Goal: Information Seeking & Learning: Learn about a topic

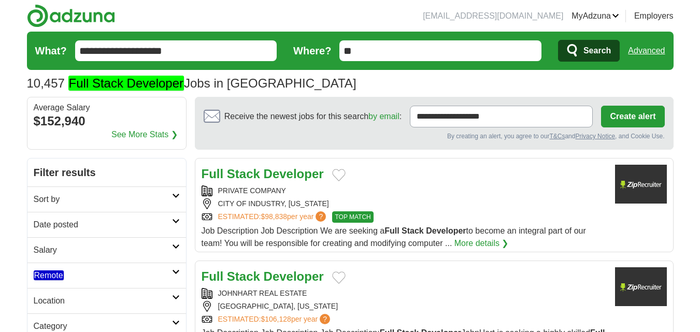
click at [67, 221] on h2 "Date posted" at bounding box center [103, 225] width 138 height 12
click at [67, 249] on link "Last 24 hours" at bounding box center [107, 250] width 146 height 12
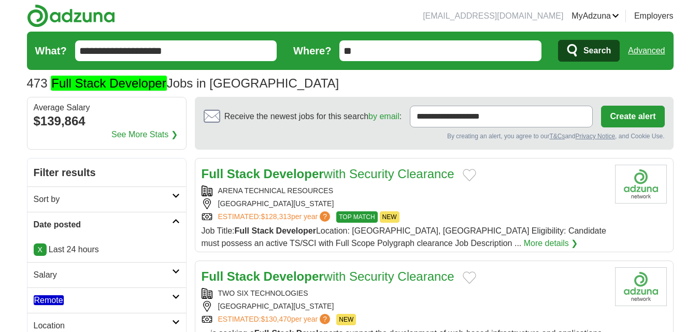
scroll to position [104, 0]
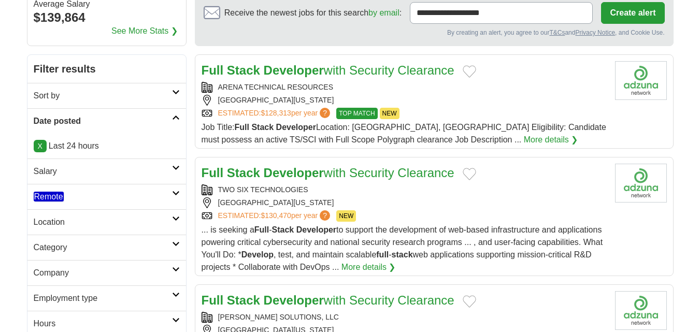
click at [69, 189] on link "Remote" at bounding box center [106, 196] width 159 height 25
click at [61, 223] on em "Remote" at bounding box center [49, 222] width 30 height 10
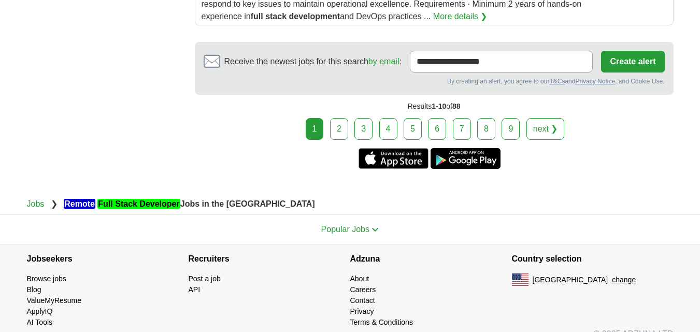
scroll to position [1523, 0]
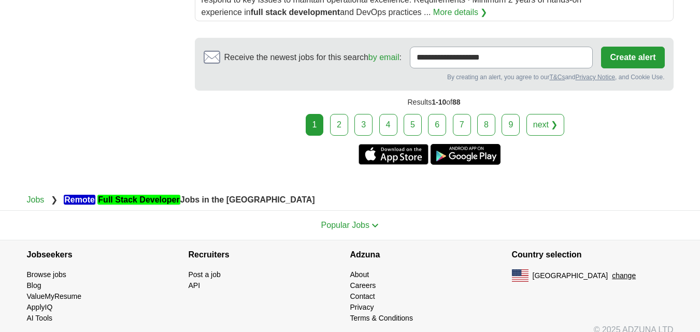
click at [421, 114] on link "5" at bounding box center [413, 125] width 18 height 22
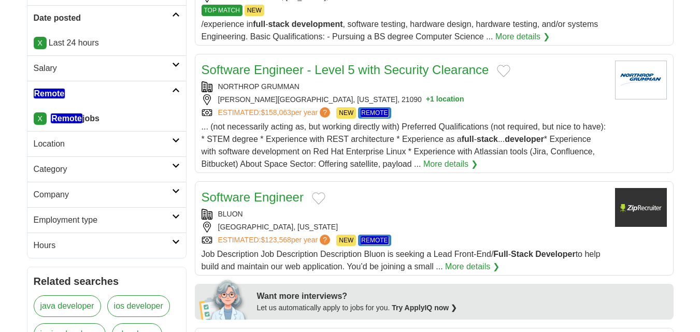
scroll to position [207, 0]
click at [363, 206] on div "Software Engineer BLUON IRVINE, CALIFORNIA ESTIMATED: $123,568 per year ? NEW R…" at bounding box center [404, 230] width 405 height 85
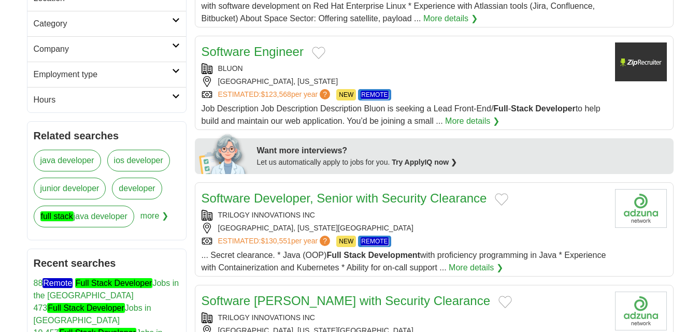
scroll to position [363, 0]
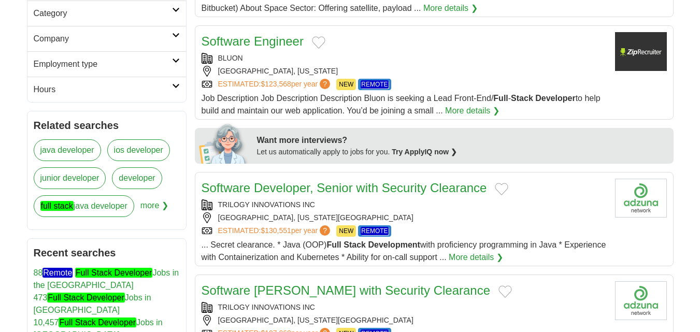
click at [415, 209] on div "TRILOGY INNOVATIONS INC" at bounding box center [404, 205] width 405 height 11
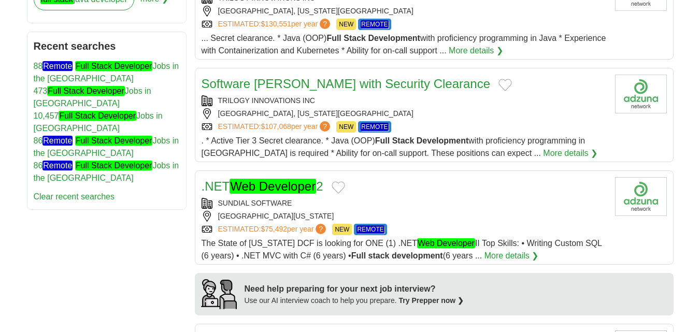
scroll to position [570, 0]
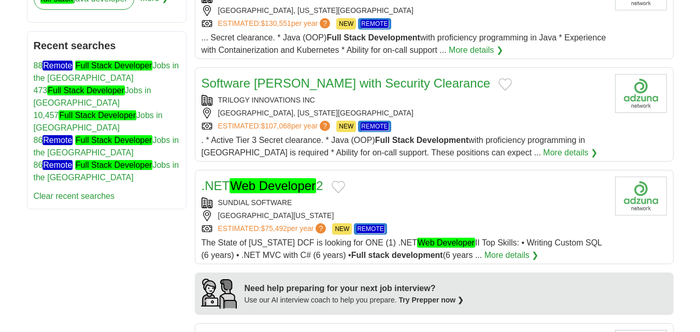
click at [402, 197] on div "SUNDIAL SOFTWARE" at bounding box center [404, 202] width 405 height 11
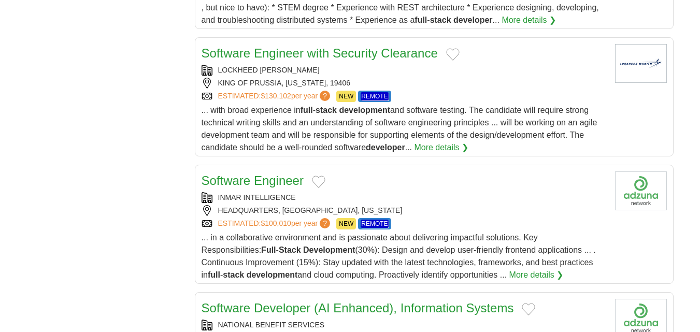
scroll to position [985, 0]
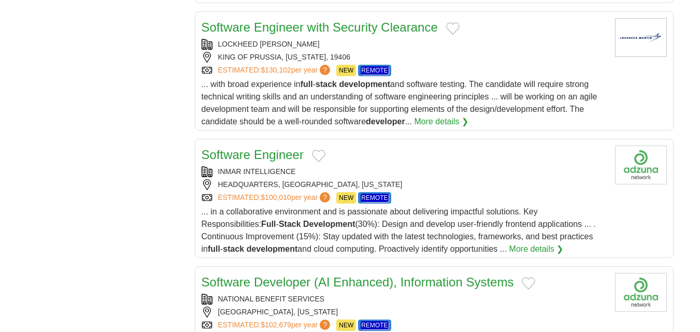
click at [379, 162] on div "Software Engineer" at bounding box center [404, 155] width 405 height 19
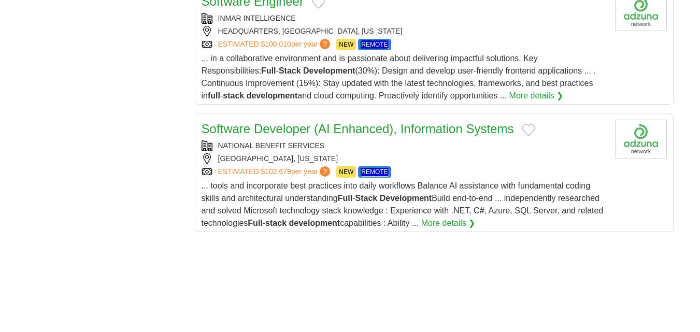
scroll to position [1140, 0]
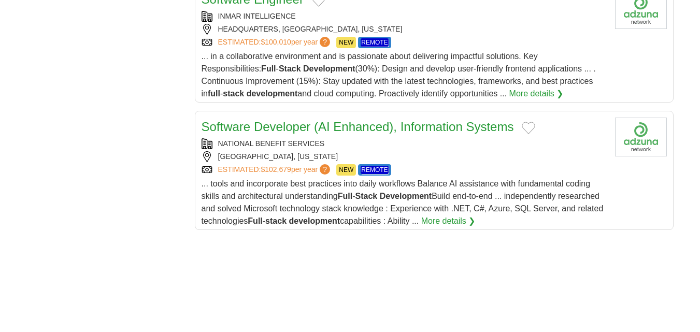
click at [395, 146] on div "NATIONAL BENEFIT SERVICES" at bounding box center [404, 143] width 405 height 11
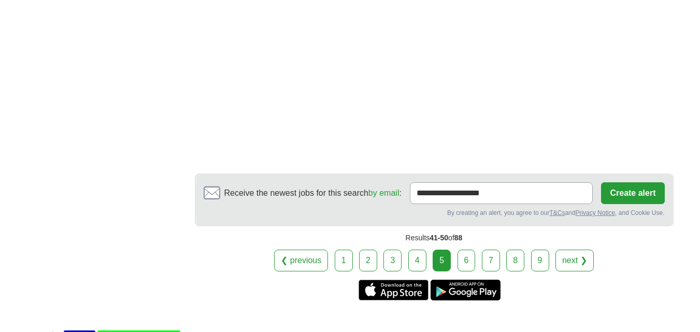
scroll to position [1865, 0]
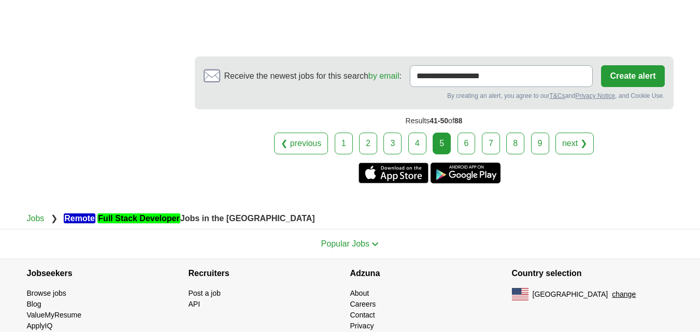
click at [466, 141] on link "6" at bounding box center [467, 144] width 18 height 22
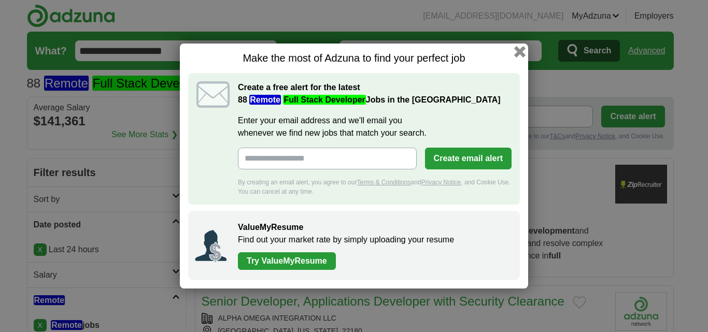
click at [519, 50] on button "button" at bounding box center [519, 51] width 11 height 11
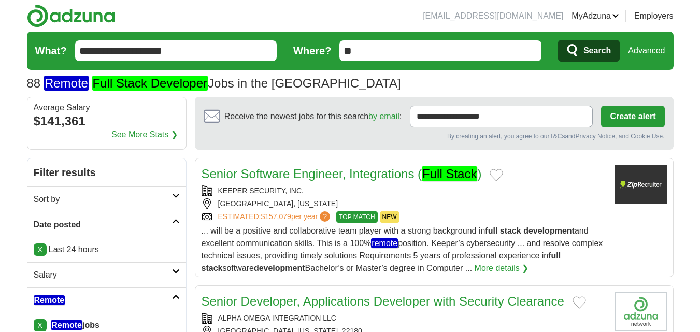
click at [416, 191] on div "KEEPER SECURITY, INC." at bounding box center [404, 191] width 405 height 11
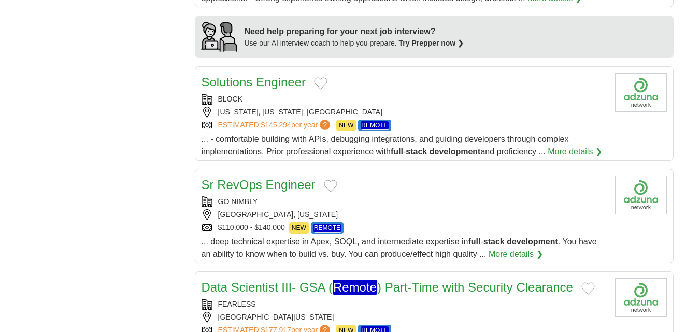
scroll to position [881, 0]
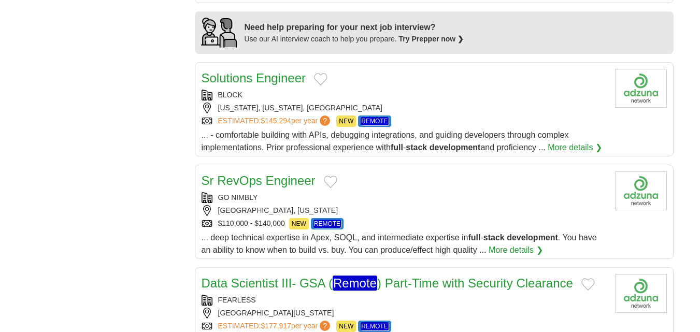
click at [416, 191] on div "Sr RevOps Engineer GO NIMBLY SAN FRANCISCO, CALIFORNIA $110,000 - $140,000 NEW …" at bounding box center [404, 214] width 405 height 85
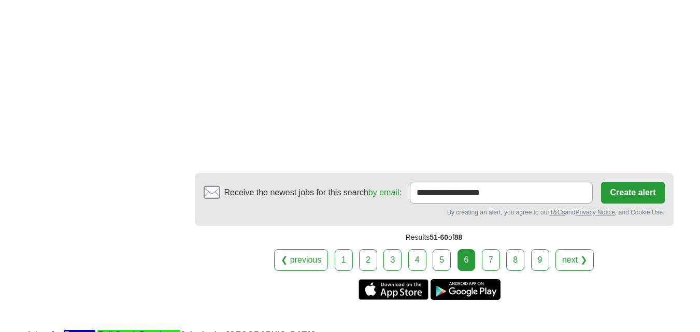
scroll to position [1762, 0]
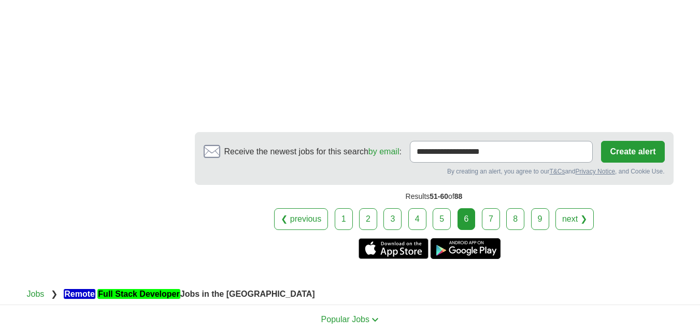
click at [487, 213] on link "7" at bounding box center [491, 219] width 18 height 22
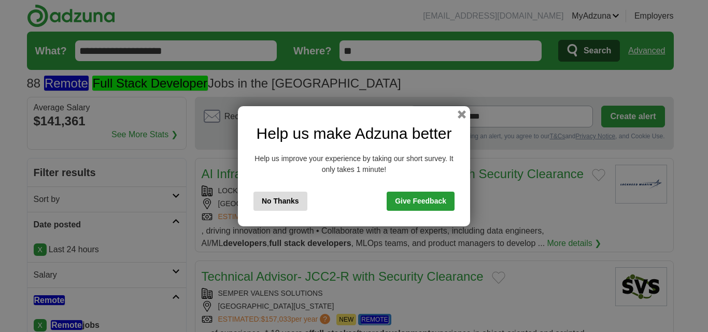
click at [292, 196] on button "No Thanks" at bounding box center [280, 201] width 54 height 19
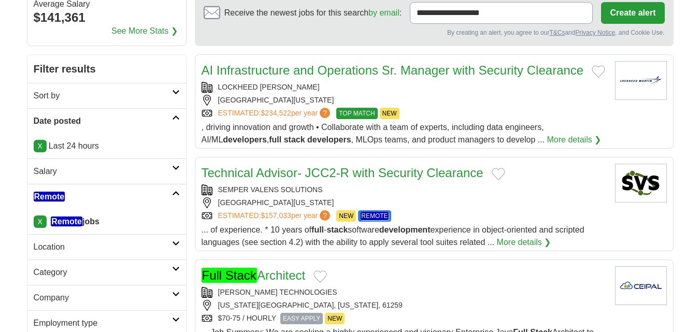
scroll to position [207, 0]
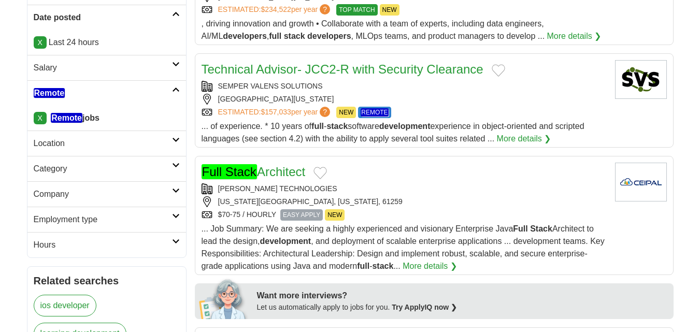
click at [373, 180] on div "Full Stack Architect" at bounding box center [404, 172] width 405 height 19
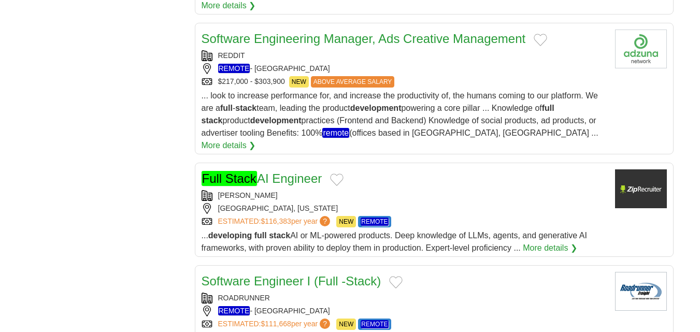
scroll to position [1036, 0]
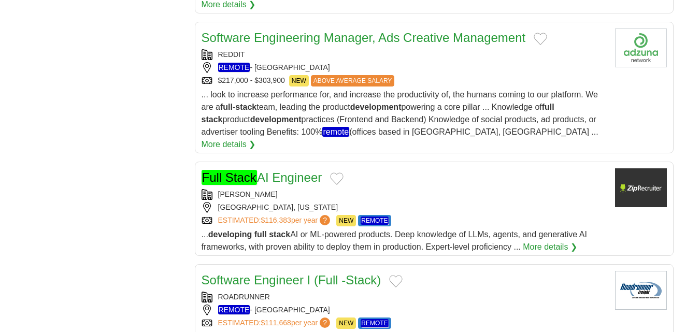
click at [374, 189] on div "[PERSON_NAME]" at bounding box center [404, 194] width 405 height 11
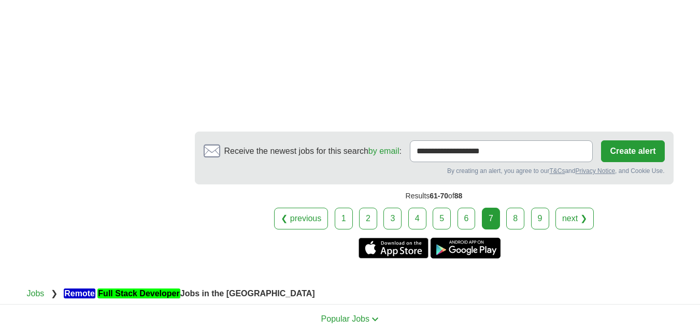
scroll to position [1865, 0]
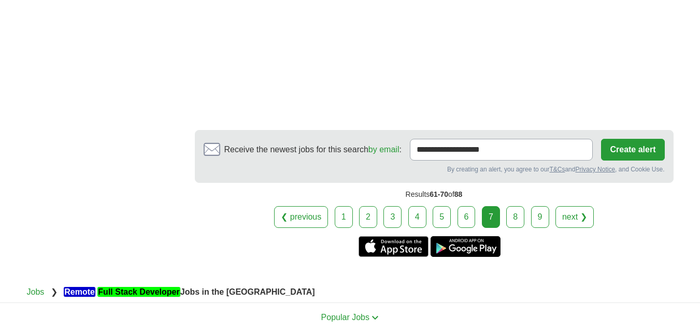
click at [520, 206] on link "8" at bounding box center [515, 217] width 18 height 22
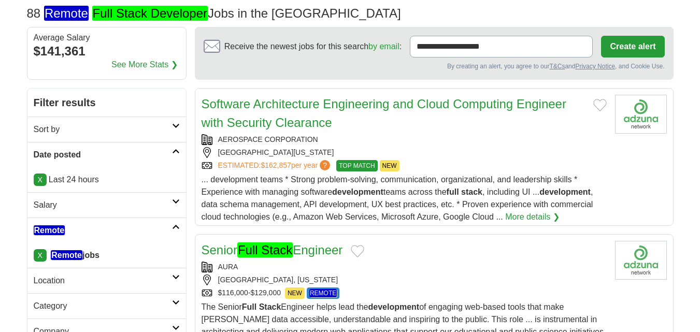
scroll to position [104, 0]
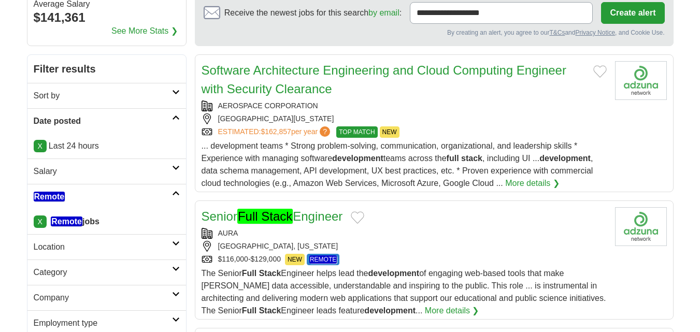
click at [452, 224] on div "Senior Full Stack Engineer" at bounding box center [404, 216] width 405 height 19
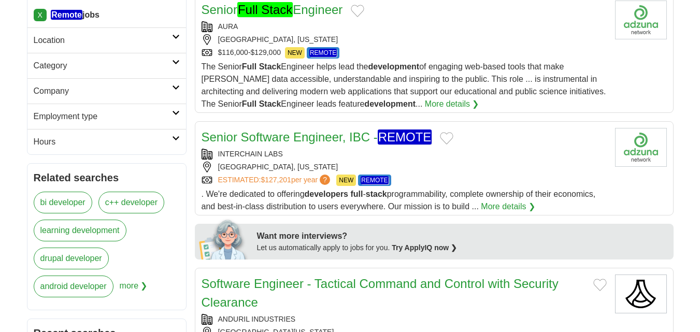
scroll to position [311, 0]
click at [434, 158] on div "INTERCHAIN LABS" at bounding box center [404, 153] width 405 height 11
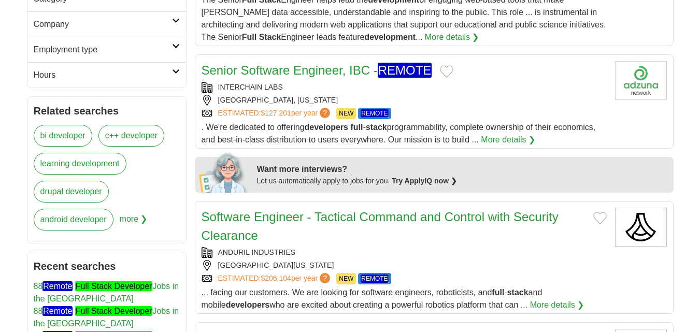
scroll to position [466, 0]
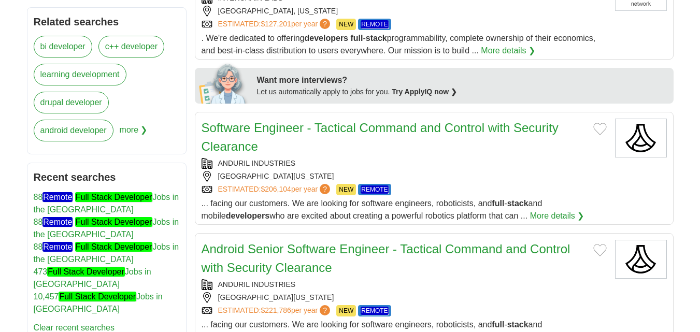
click at [434, 158] on div "ANDURIL INDUSTRIES" at bounding box center [404, 163] width 405 height 11
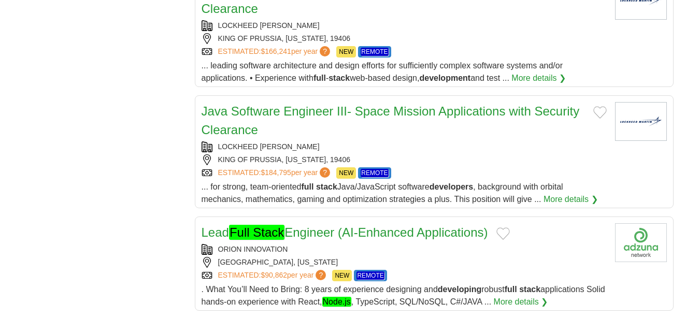
scroll to position [1192, 0]
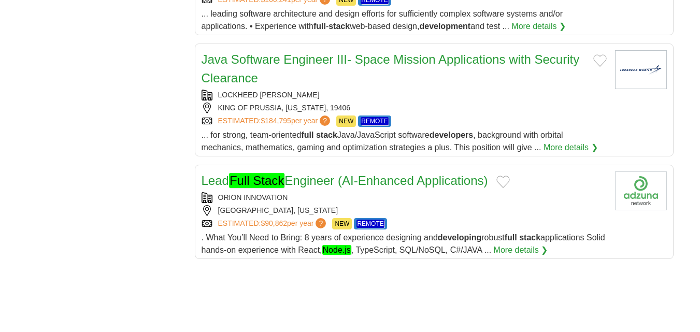
click at [410, 201] on div "ORION INNOVATION" at bounding box center [404, 197] width 405 height 11
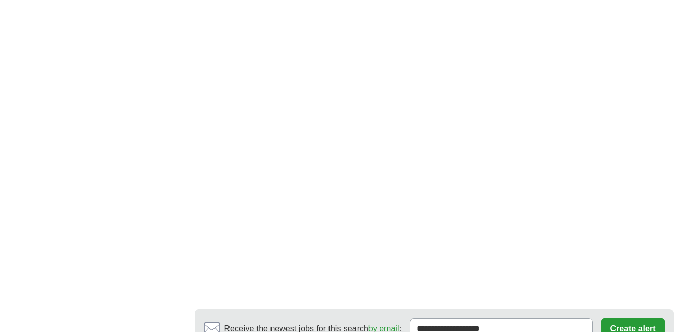
scroll to position [1865, 0]
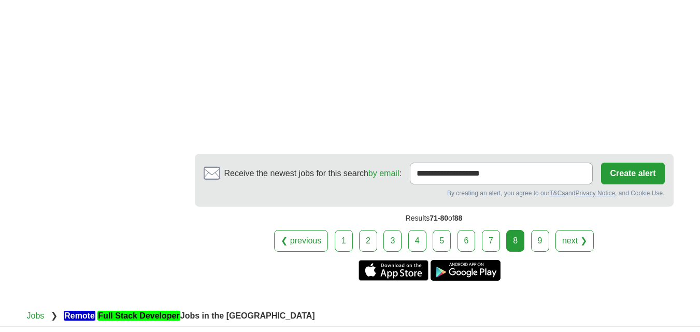
click at [532, 239] on link "9" at bounding box center [540, 241] width 18 height 22
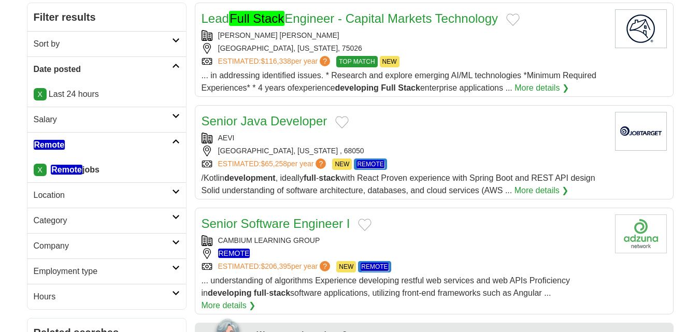
scroll to position [207, 0]
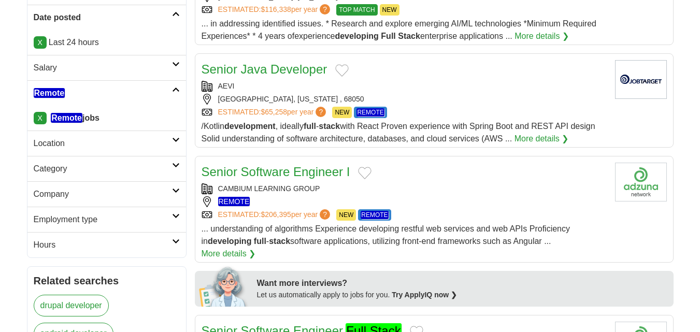
click at [365, 79] on div "Senior Java Developer AEVI [GEOGRAPHIC_DATA], [US_STATE] , 68050 ESTIMATED: $65…" at bounding box center [404, 102] width 405 height 85
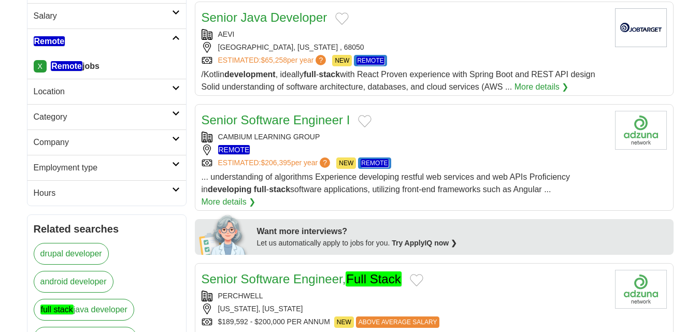
click at [436, 125] on div "Senior Software Engineer I" at bounding box center [404, 120] width 405 height 19
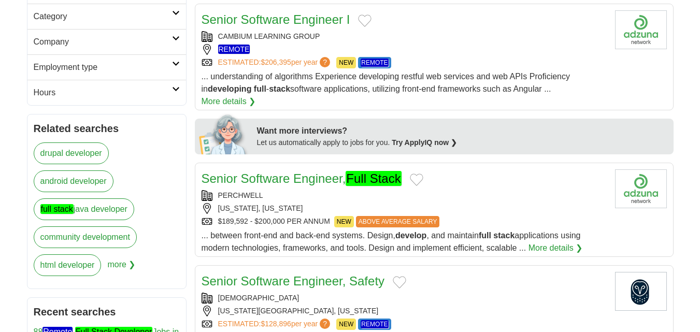
scroll to position [363, 0]
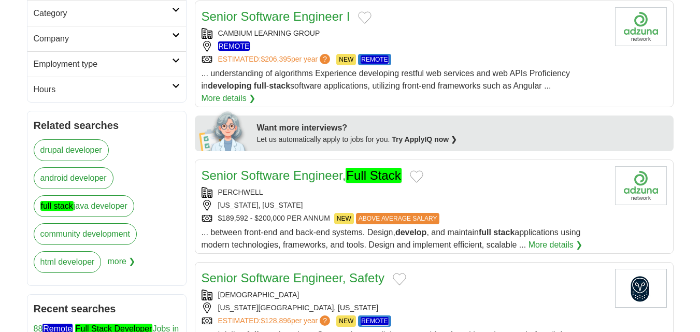
click at [442, 166] on div "Senior Software Engineer, Full Stack" at bounding box center [404, 175] width 405 height 19
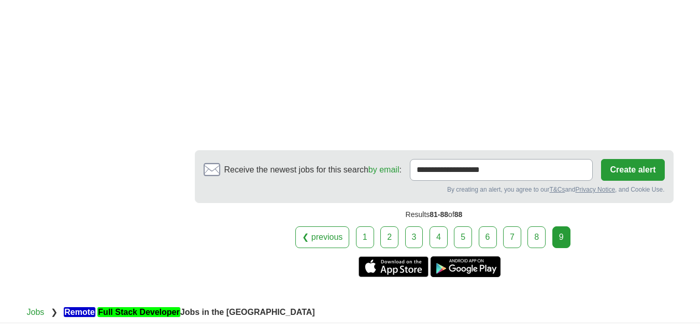
scroll to position [1399, 0]
